Goal: Task Accomplishment & Management: Use online tool/utility

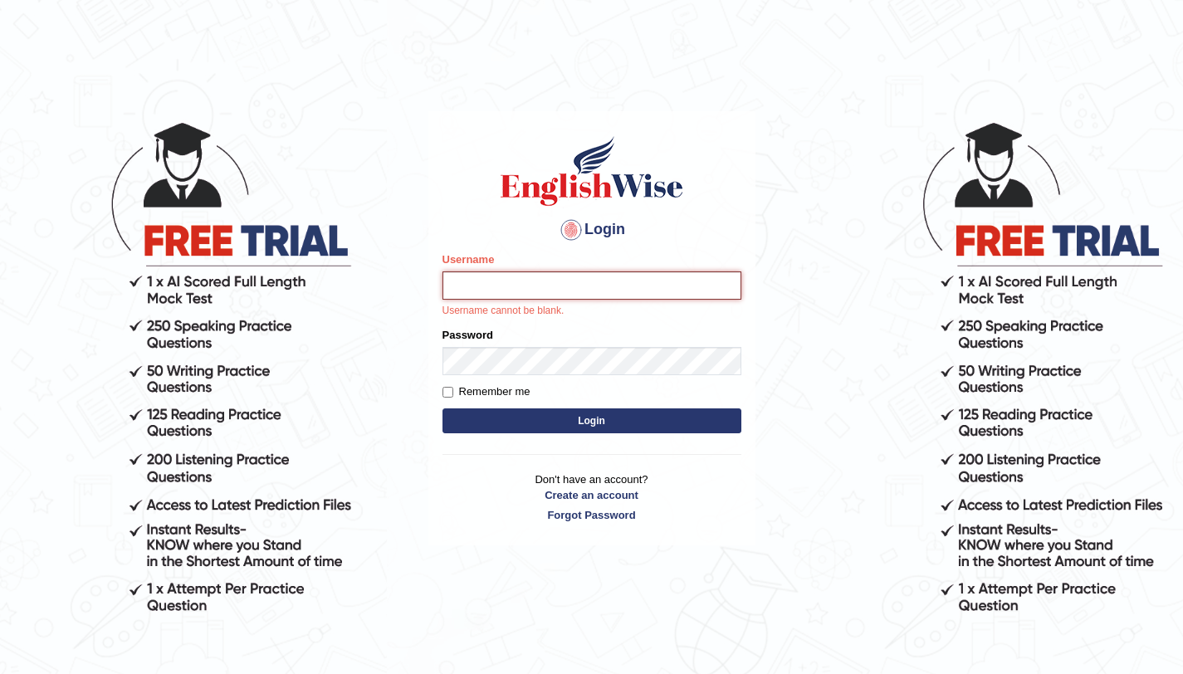
click at [506, 281] on input "Username" at bounding box center [592, 286] width 299 height 28
type input "aniladhikari_parramatta"
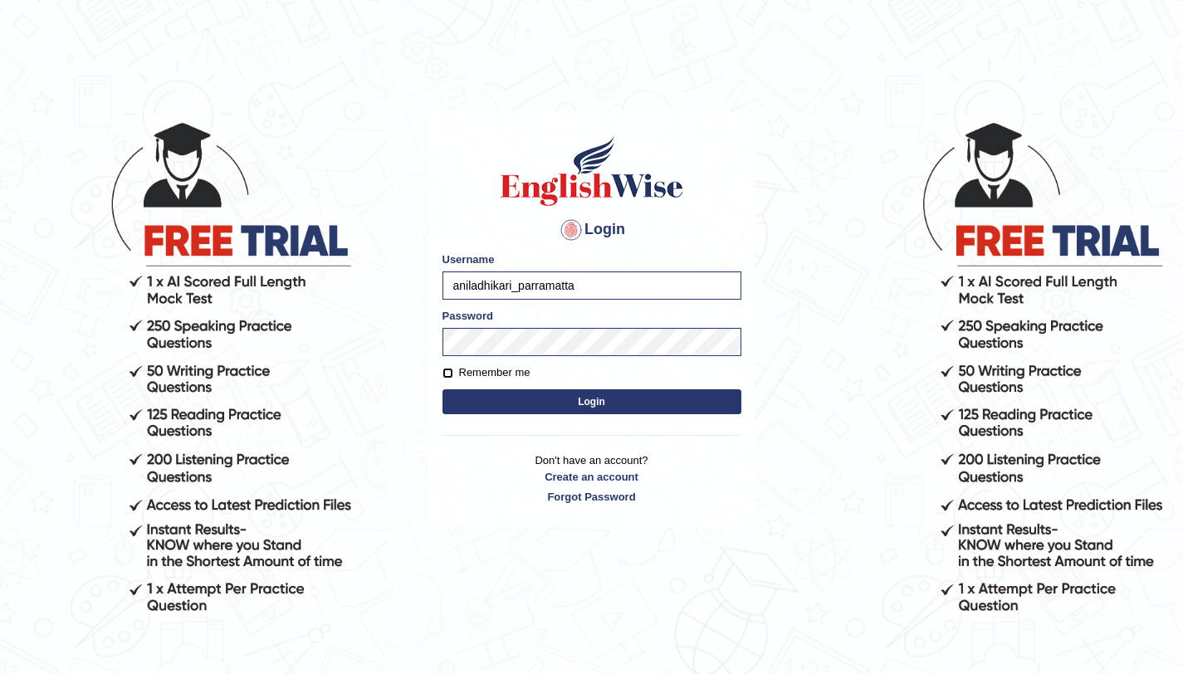
click at [451, 374] on input "Remember me" at bounding box center [448, 373] width 11 height 11
checkbox input "true"
click at [443, 390] on button "Login" at bounding box center [592, 402] width 299 height 25
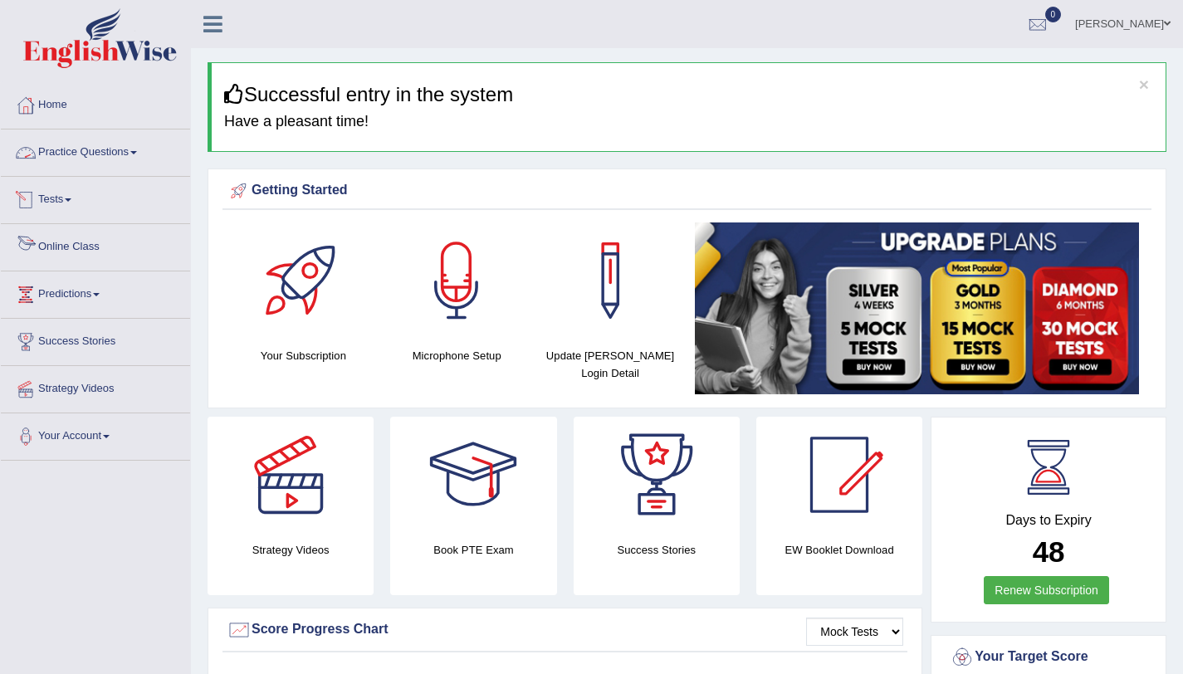
click at [77, 257] on link "Online Class" at bounding box center [95, 245] width 189 height 42
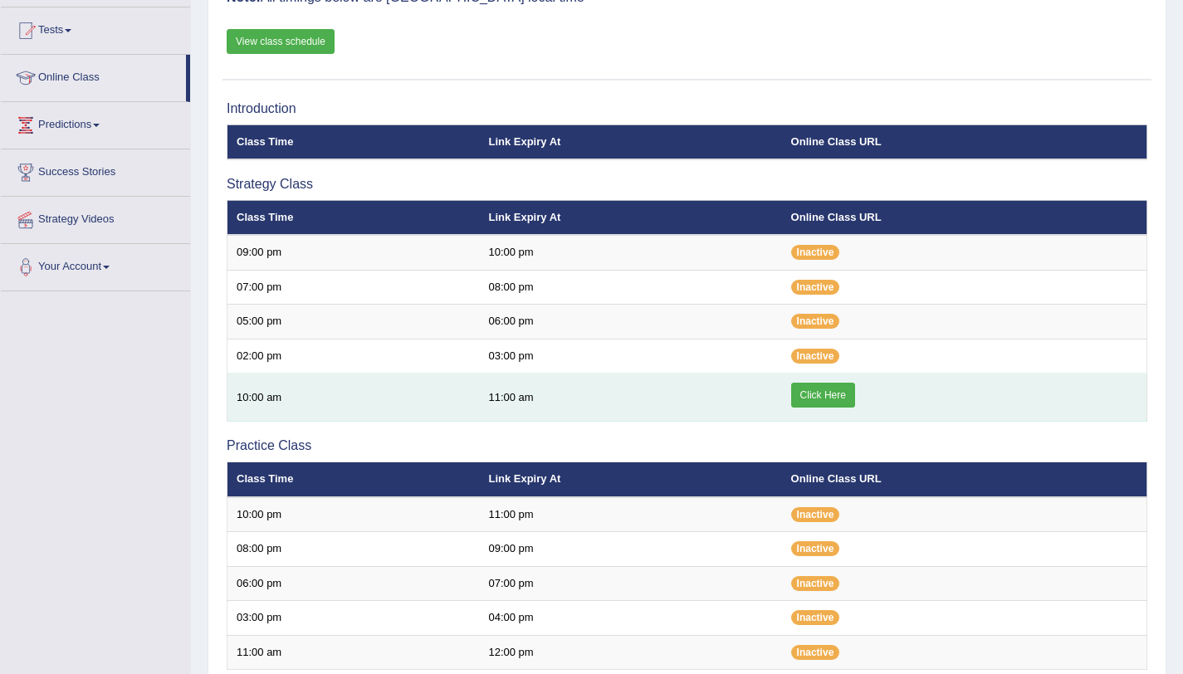
scroll to position [176, 0]
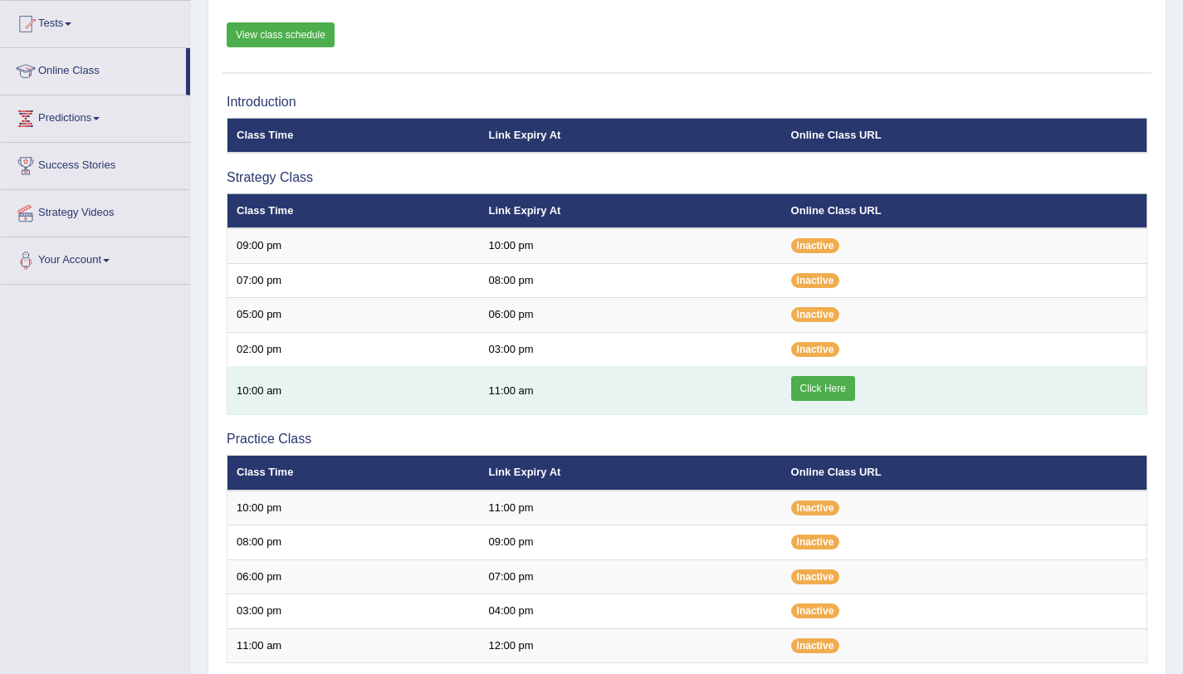
click at [806, 387] on link "Click Here" at bounding box center [823, 388] width 64 height 25
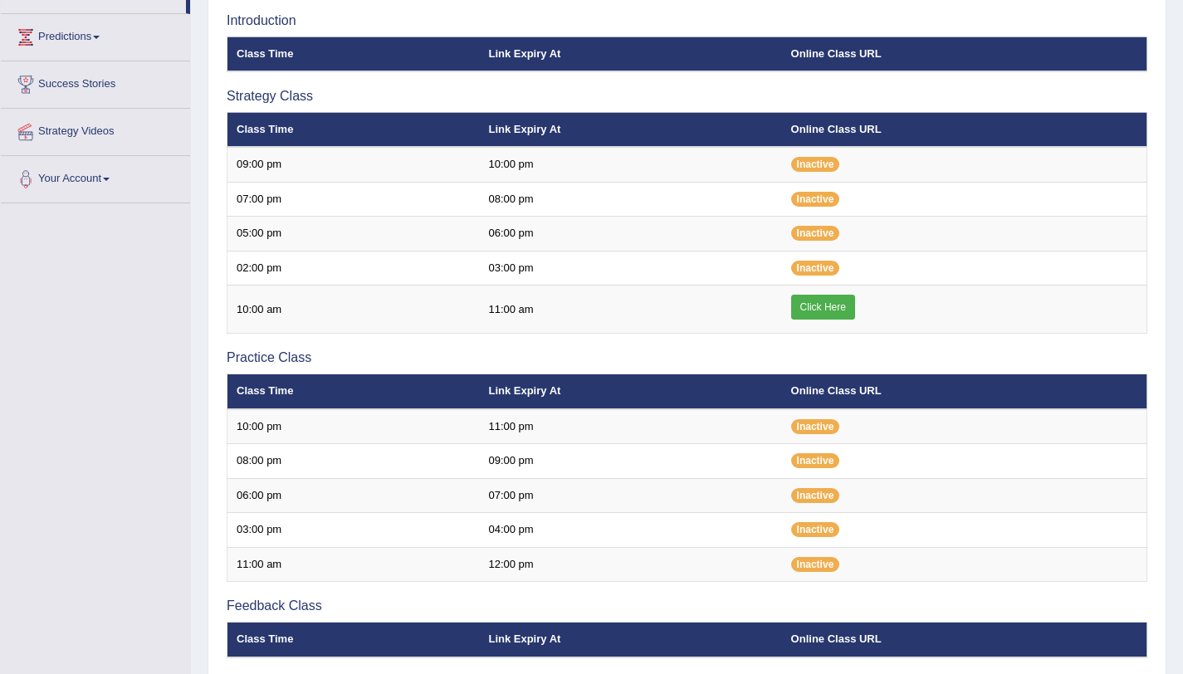
scroll to position [256, 0]
